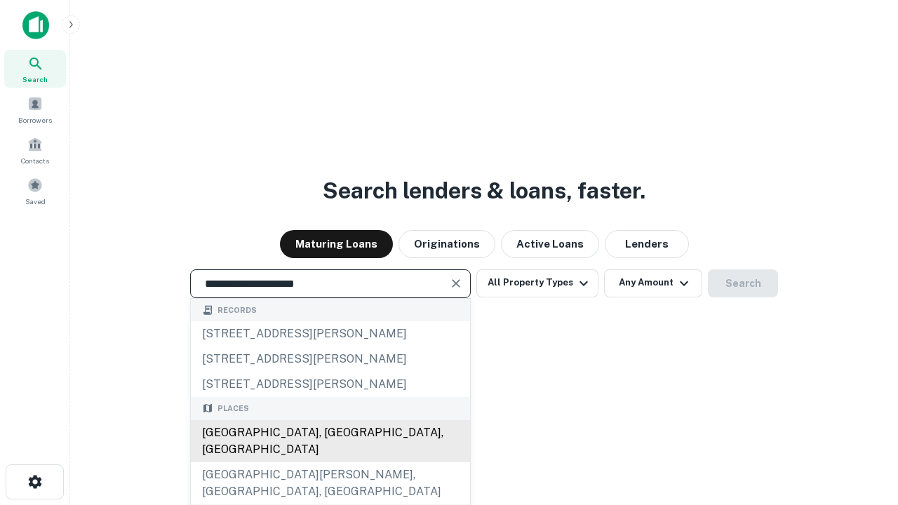
click at [330, 462] on div "[GEOGRAPHIC_DATA], [GEOGRAPHIC_DATA], [GEOGRAPHIC_DATA]" at bounding box center [330, 441] width 279 height 42
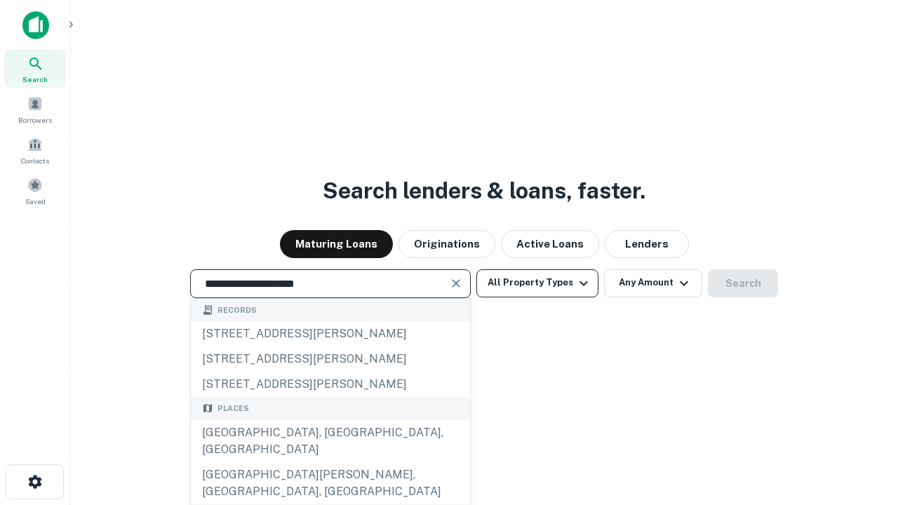
click at [537, 283] on button "All Property Types" at bounding box center [537, 283] width 122 height 28
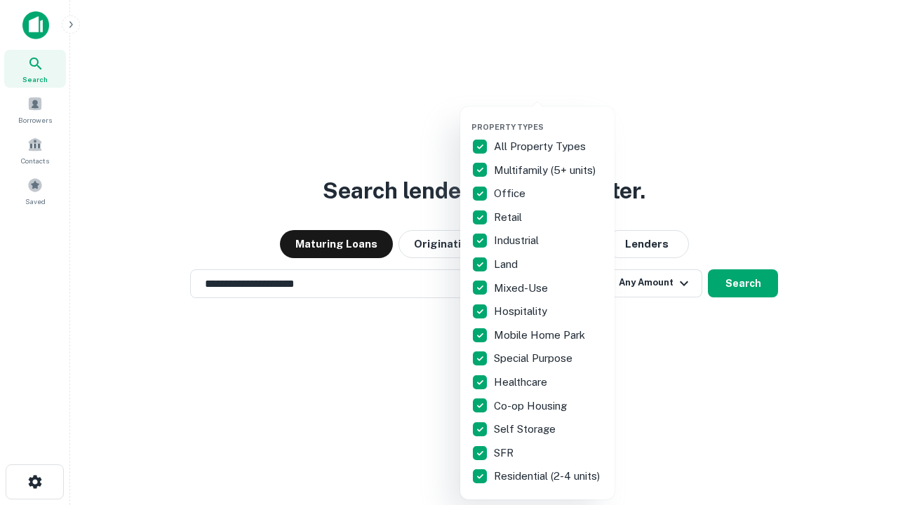
type input "**********"
click at [549, 118] on button "button" at bounding box center [548, 118] width 154 height 1
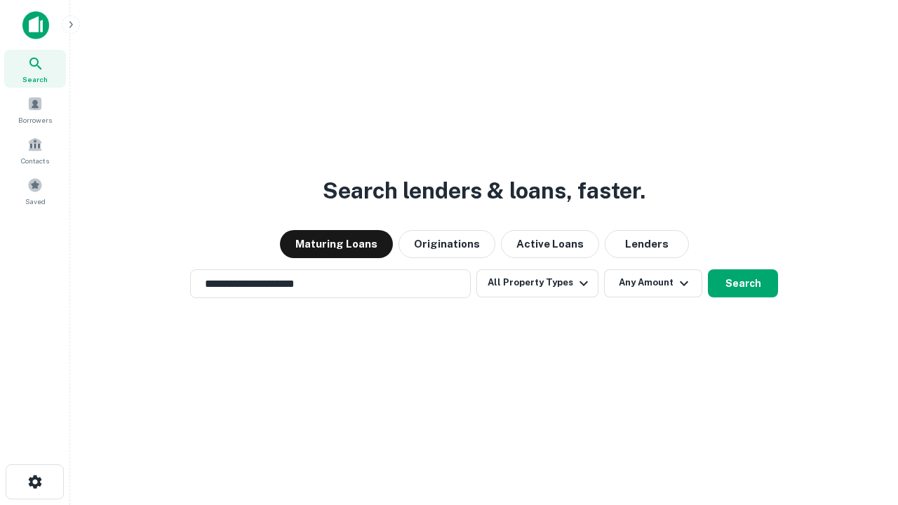
scroll to position [8, 169]
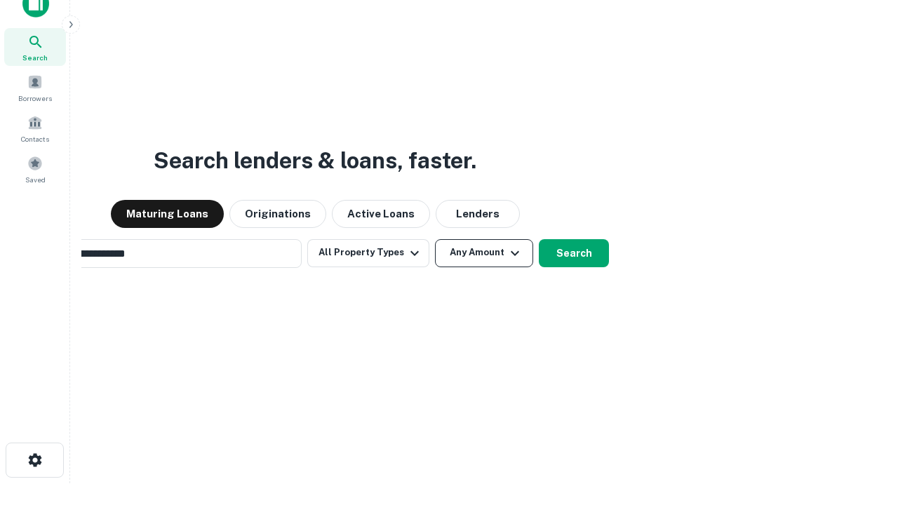
click at [435, 239] on button "Any Amount" at bounding box center [484, 253] width 98 height 28
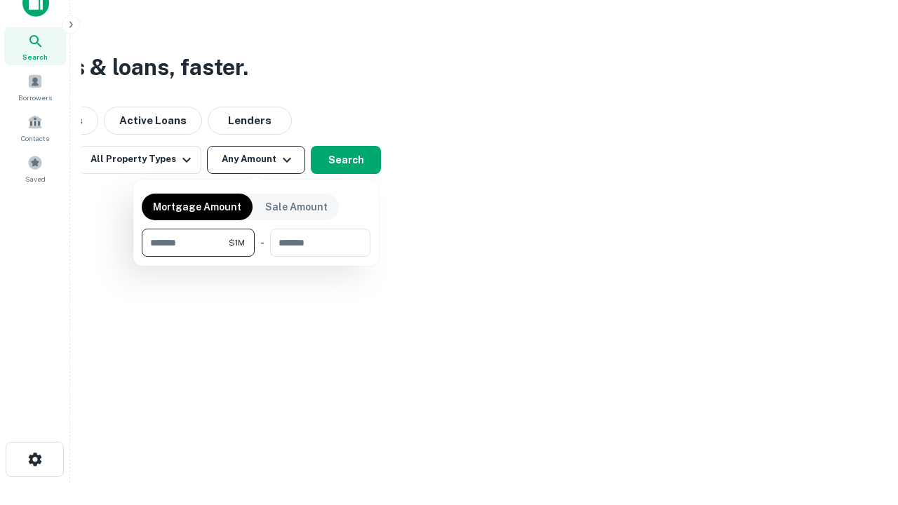
type input "*******"
click at [256, 257] on button "button" at bounding box center [256, 257] width 229 height 1
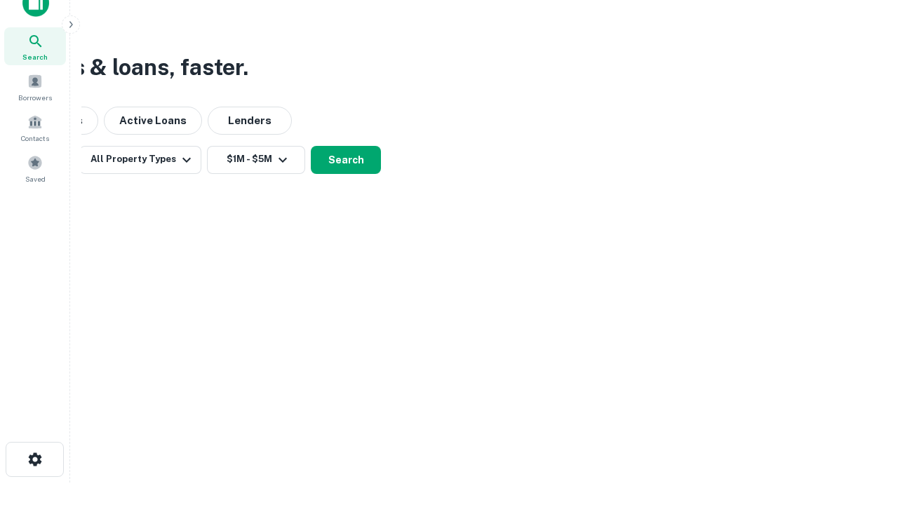
scroll to position [8, 259]
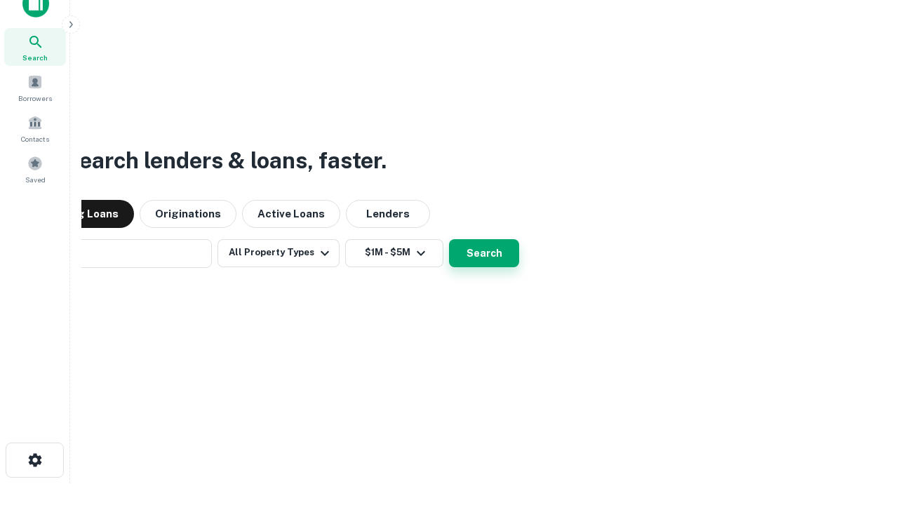
click at [449, 239] on button "Search" at bounding box center [484, 253] width 70 height 28
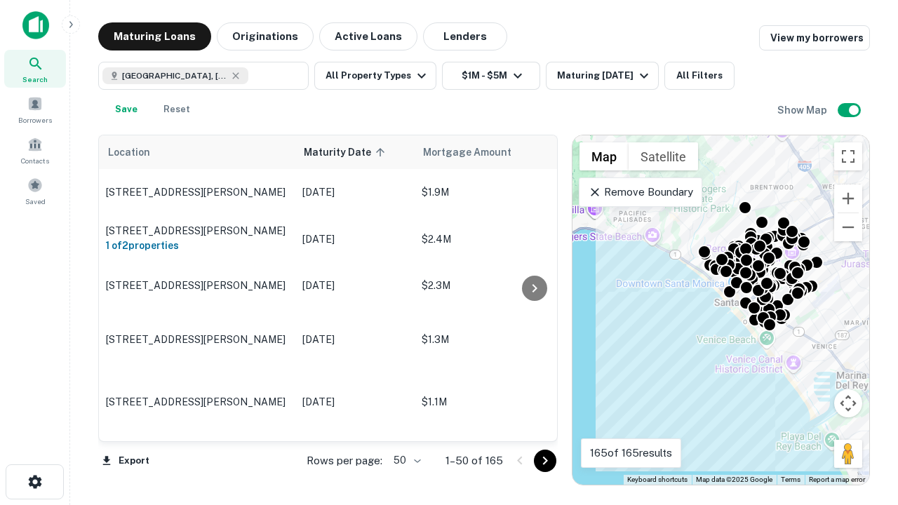
click at [405, 460] on body "Search Borrowers Contacts Saved Maturing Loans Originations Active Loans Lender…" at bounding box center [449, 252] width 898 height 505
click at [405, 425] on li "25" at bounding box center [405, 424] width 41 height 25
